Goal: Task Accomplishment & Management: Use online tool/utility

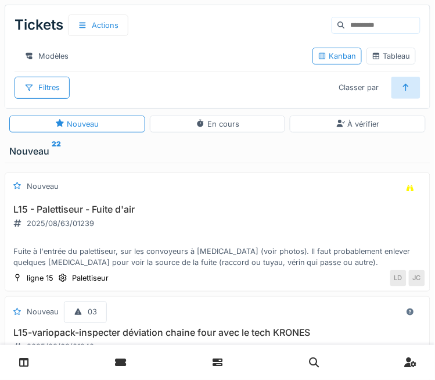
click at [33, 28] on div "Tickets Actions" at bounding box center [72, 25] width 114 height 31
click at [15, 368] on link at bounding box center [24, 362] width 30 height 27
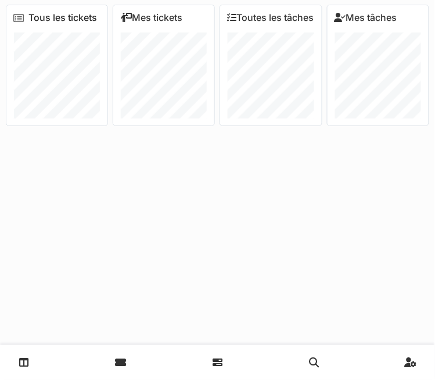
click at [52, 17] on link "Tous les tickets" at bounding box center [62, 17] width 69 height 11
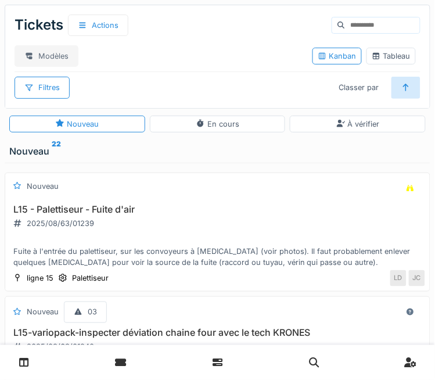
click at [60, 48] on div "Modèles" at bounding box center [47, 56] width 64 height 22
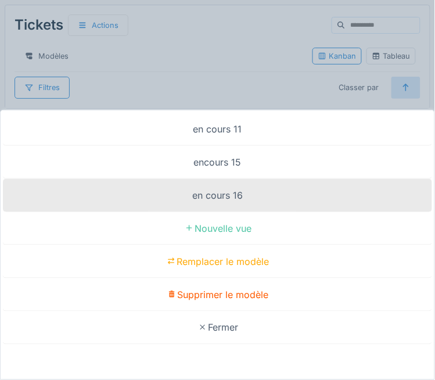
click at [284, 196] on div "en cours 16" at bounding box center [218, 195] width 430 height 33
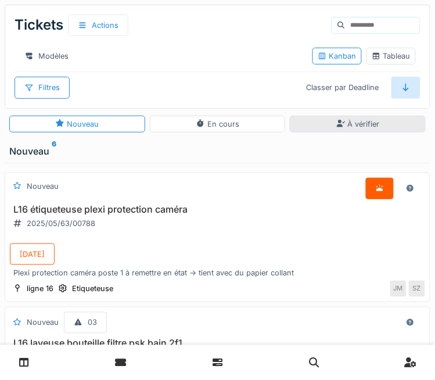
click at [356, 126] on div "À vérifier" at bounding box center [359, 124] width 44 height 11
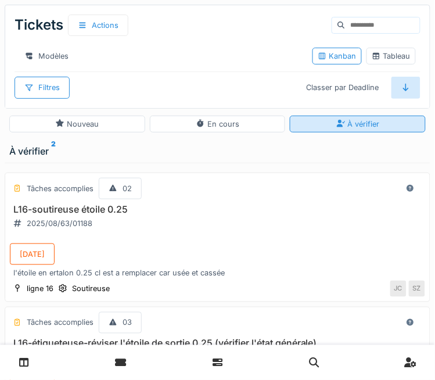
scroll to position [16, 0]
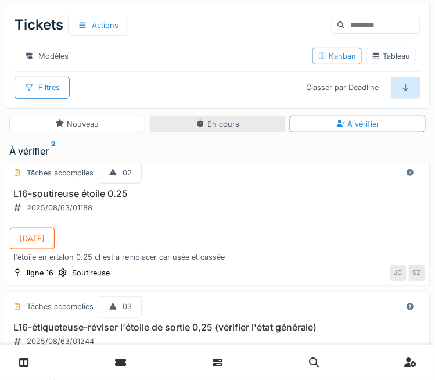
click at [226, 123] on div "En cours" at bounding box center [218, 124] width 44 height 11
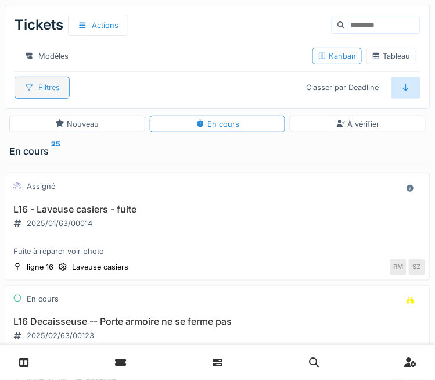
click at [41, 81] on div "Filtres" at bounding box center [42, 88] width 55 height 22
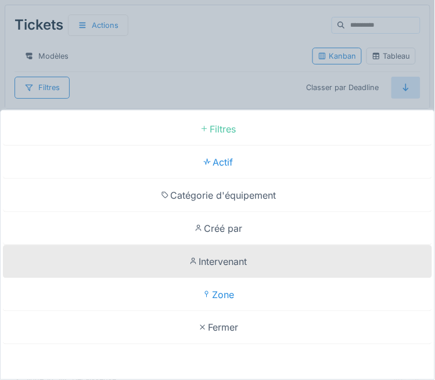
click at [242, 265] on div "Intervenant" at bounding box center [218, 261] width 430 height 33
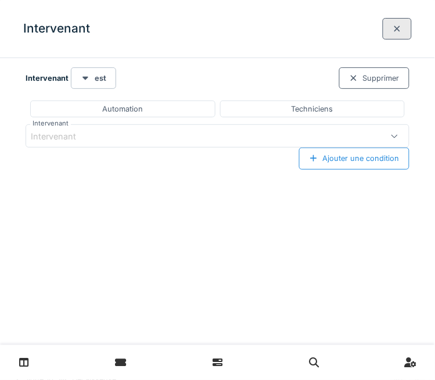
click at [274, 138] on div "Intervenant" at bounding box center [194, 136] width 327 height 13
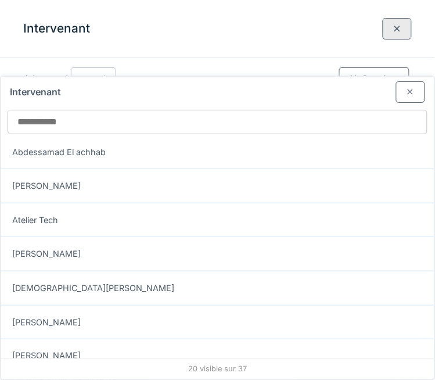
scroll to position [44, 0]
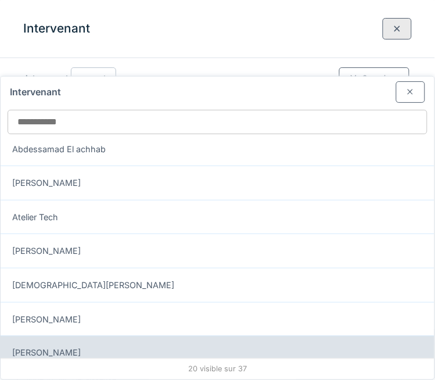
click at [259, 336] on div "Davy Donnay" at bounding box center [218, 353] width 434 height 34
type input "****"
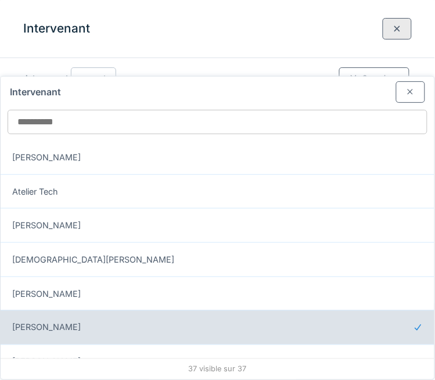
scroll to position [71, 0]
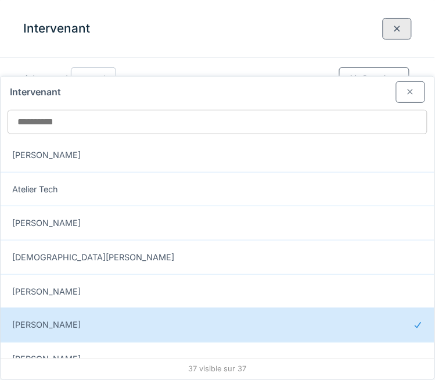
click at [405, 81] on div at bounding box center [410, 92] width 29 height 22
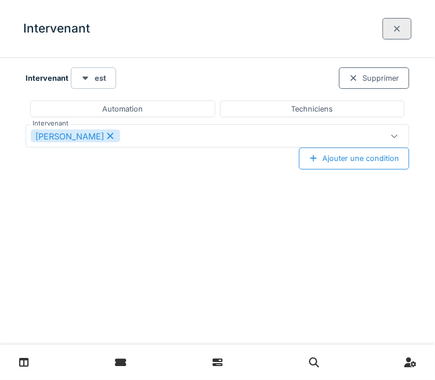
click at [400, 31] on div at bounding box center [397, 28] width 9 height 11
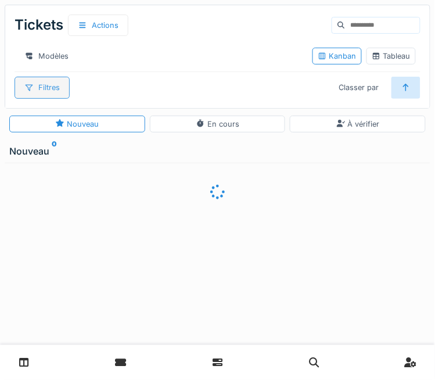
click at [57, 84] on div "Filtres" at bounding box center [42, 88] width 55 height 22
